Goal: Information Seeking & Learning: Learn about a topic

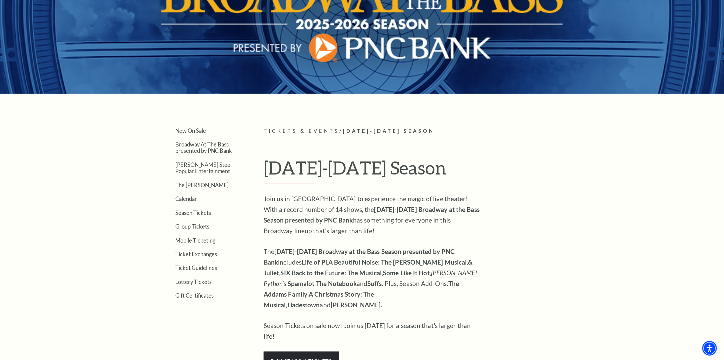
scroll to position [133, 0]
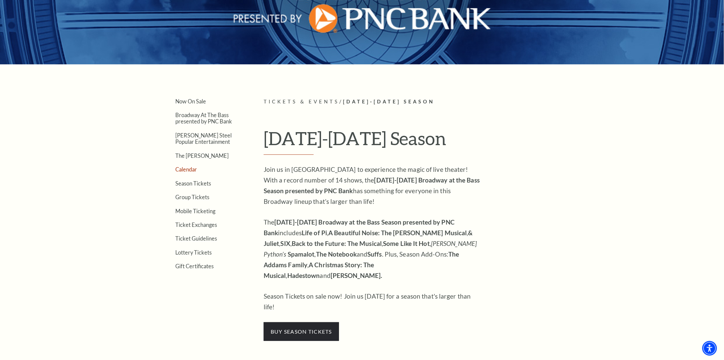
click at [189, 170] on link "Calendar" at bounding box center [186, 169] width 22 height 6
click at [191, 114] on link "Broadway At The Bass presented by PNC Bank" at bounding box center [203, 118] width 57 height 13
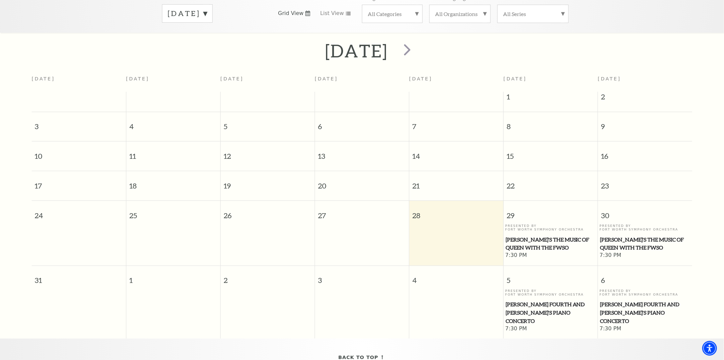
scroll to position [125, 0]
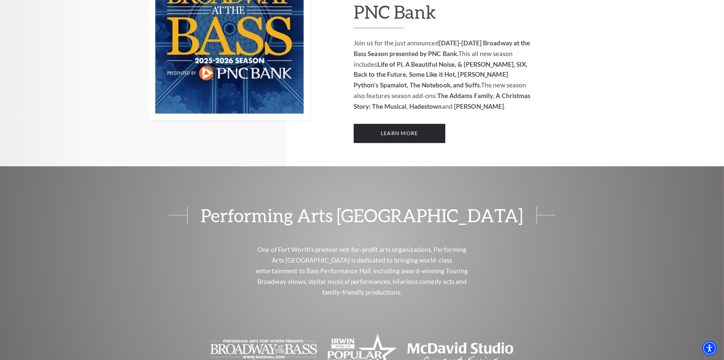
scroll to position [567, 0]
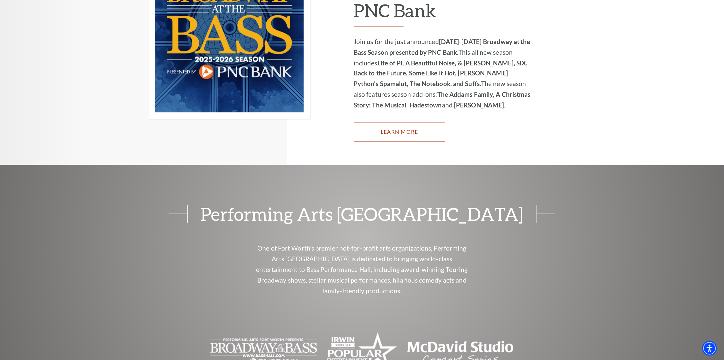
click at [397, 123] on link "Learn More" at bounding box center [400, 132] width 92 height 19
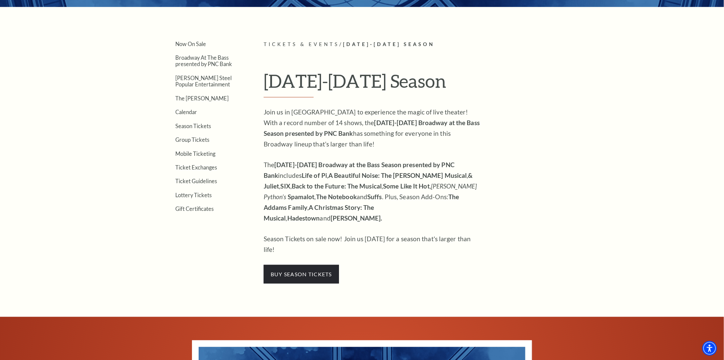
scroll to position [200, 0]
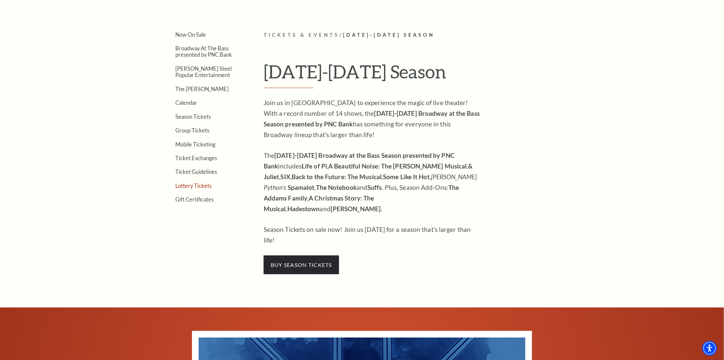
click at [185, 182] on link "Lottery Tickets" at bounding box center [193, 185] width 36 height 6
